Goal: Find specific page/section: Find specific page/section

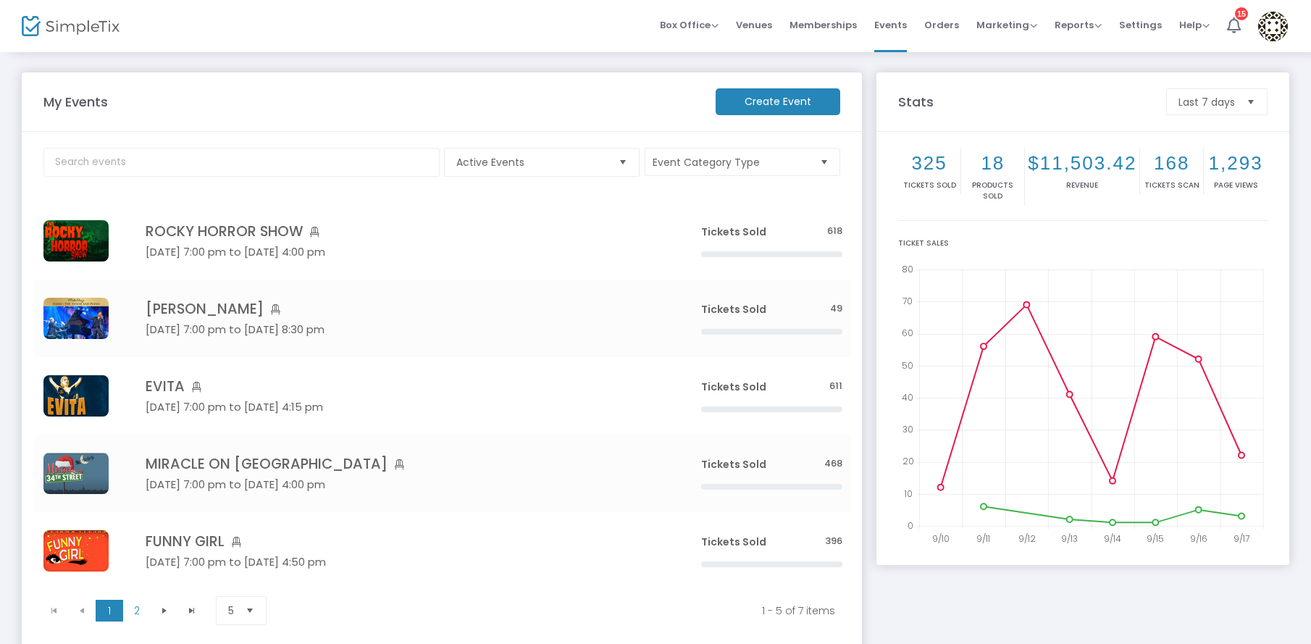
click at [946, 23] on span "Orders" at bounding box center [941, 25] width 35 height 37
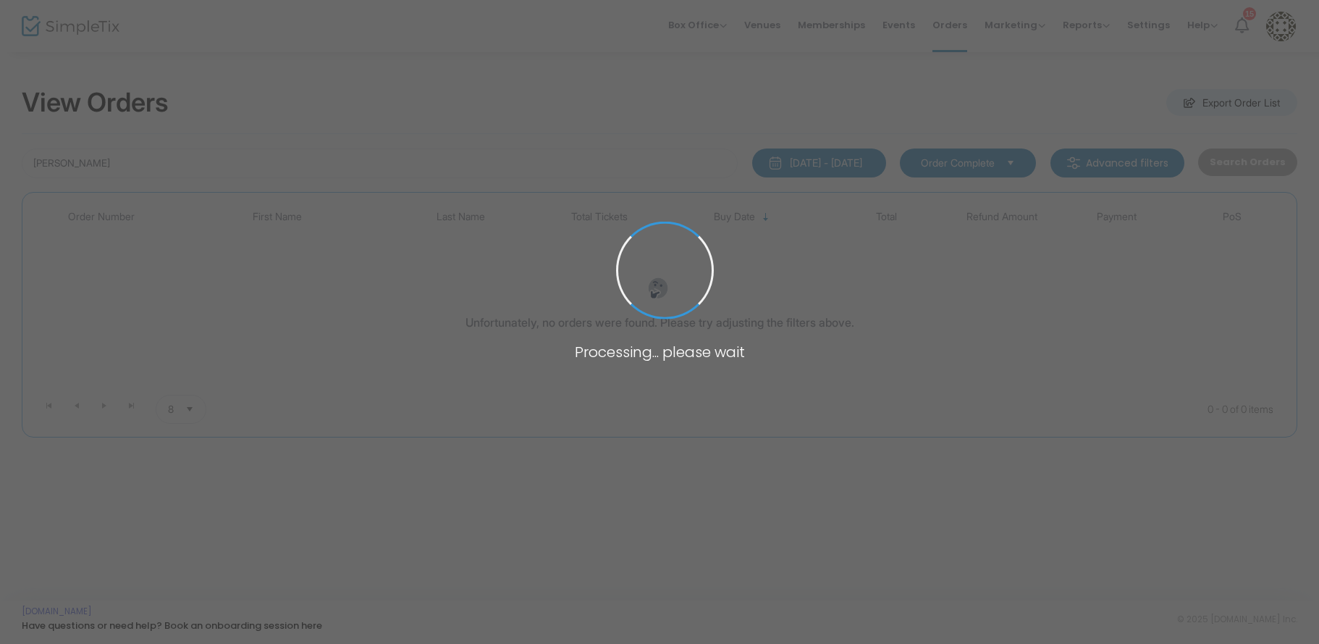
click at [146, 160] on span at bounding box center [659, 322] width 1319 height 644
